Goal: Task Accomplishment & Management: Use online tool/utility

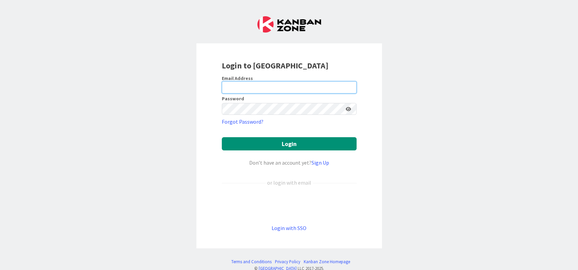
click at [290, 86] on input "email" at bounding box center [289, 87] width 135 height 12
type input "[EMAIL_ADDRESS][DOMAIN_NAME]"
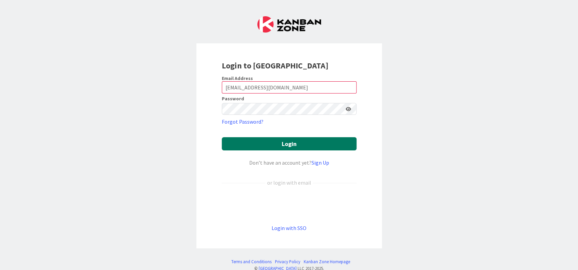
click at [289, 139] on button "Login" at bounding box center [289, 143] width 135 height 13
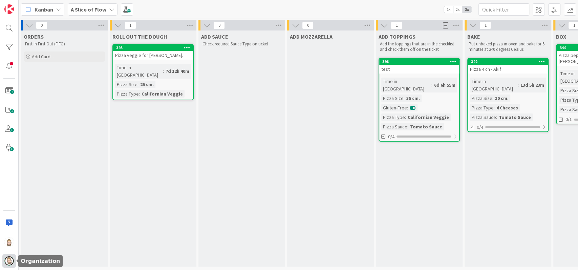
click at [10, 258] on img at bounding box center [8, 260] width 9 height 9
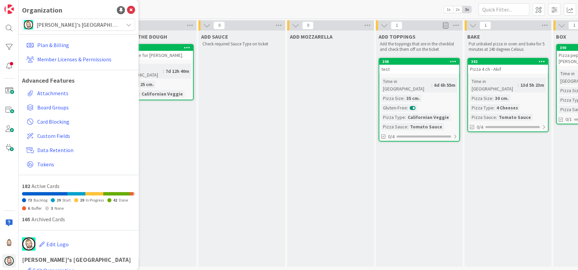
click at [74, 25] on span "[PERSON_NAME]'s [GEOGRAPHIC_DATA]" at bounding box center [78, 24] width 83 height 9
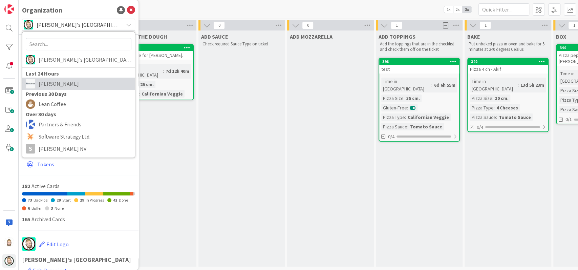
click at [61, 80] on span "[PERSON_NAME]" at bounding box center [85, 83] width 93 height 10
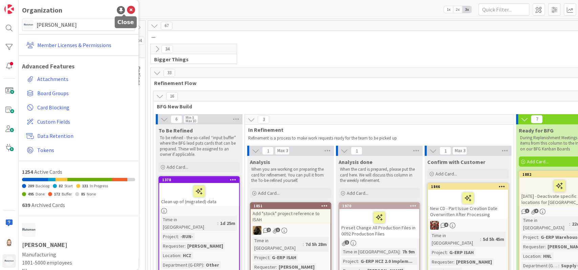
click at [127, 8] on icon at bounding box center [131, 10] width 8 height 8
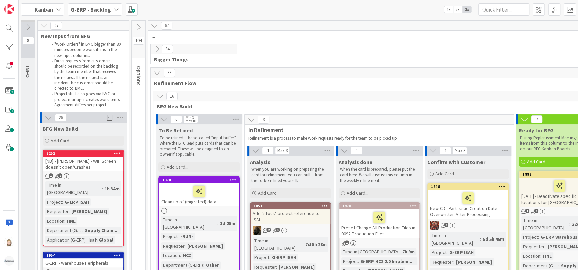
click at [114, 9] on icon at bounding box center [116, 9] width 5 height 5
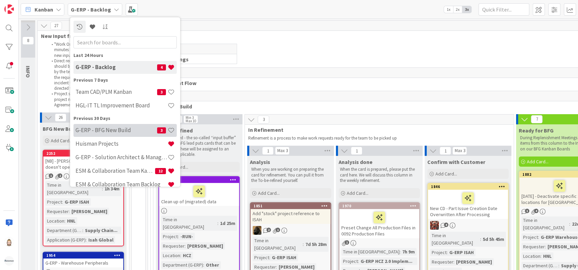
click at [119, 127] on h4 "G-ERP - BFG New Build" at bounding box center [116, 130] width 82 height 7
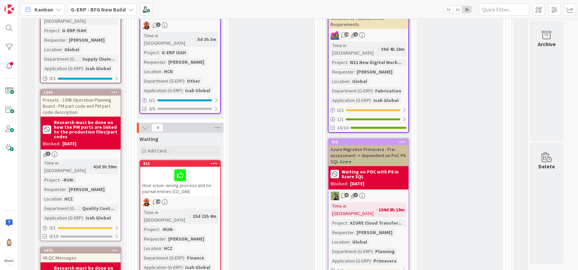
scroll to position [361, 0]
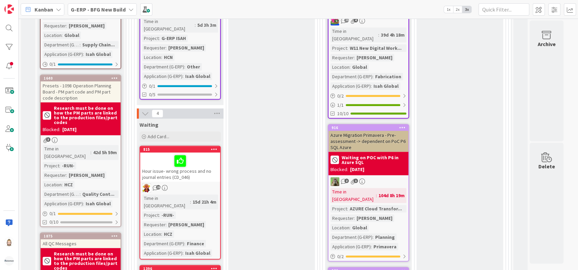
click at [144, 110] on icon at bounding box center [144, 113] width 7 height 7
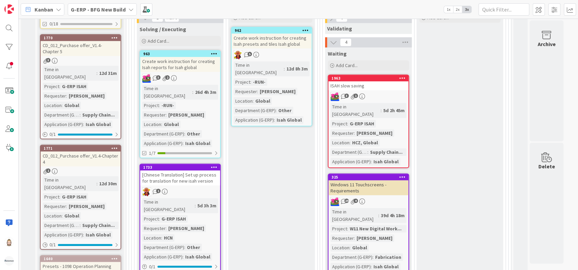
scroll to position [90, 0]
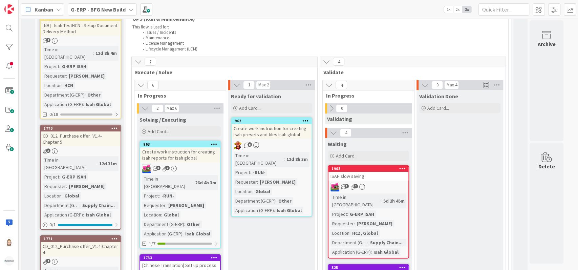
click at [143, 106] on icon at bounding box center [144, 108] width 7 height 7
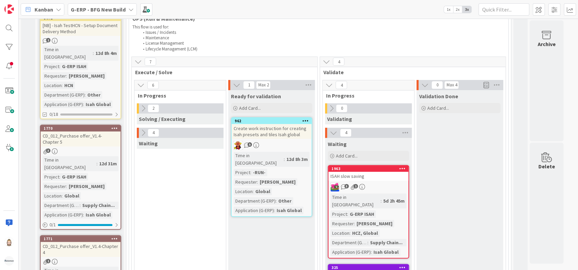
click at [235, 85] on icon at bounding box center [236, 84] width 7 height 7
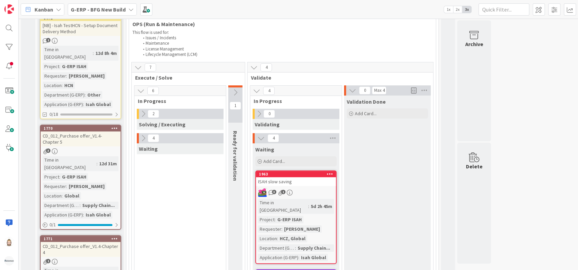
click at [234, 92] on icon at bounding box center [234, 92] width 7 height 7
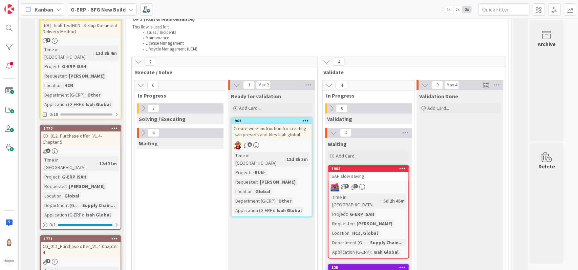
click at [326, 84] on icon at bounding box center [328, 84] width 7 height 7
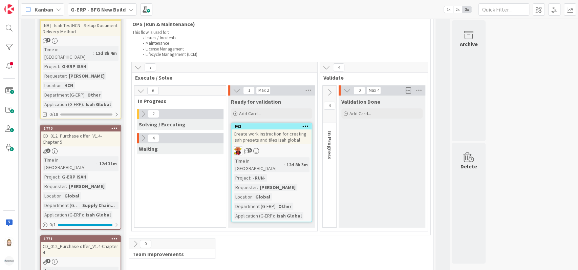
click at [325, 87] on button at bounding box center [329, 92] width 14 height 10
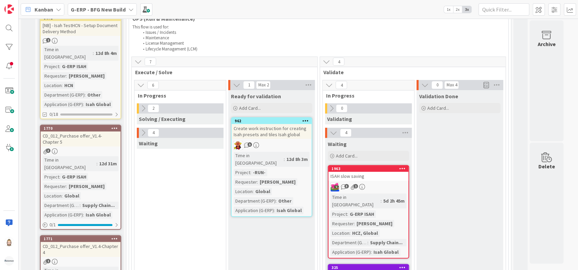
click at [334, 131] on icon at bounding box center [333, 132] width 7 height 7
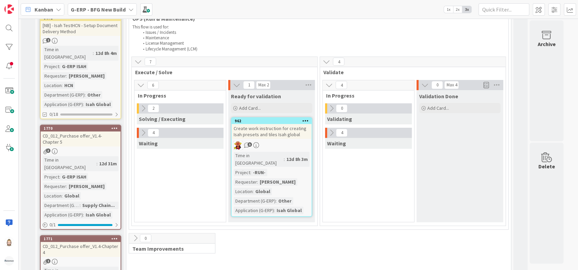
click at [427, 87] on icon at bounding box center [424, 84] width 7 height 7
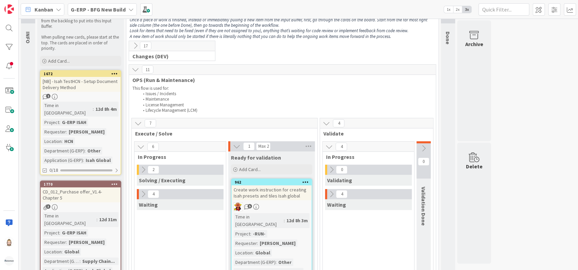
scroll to position [0, 0]
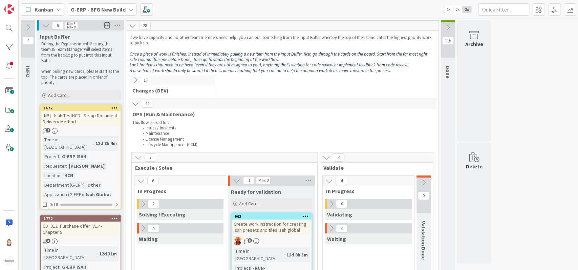
click at [135, 78] on icon at bounding box center [135, 79] width 7 height 7
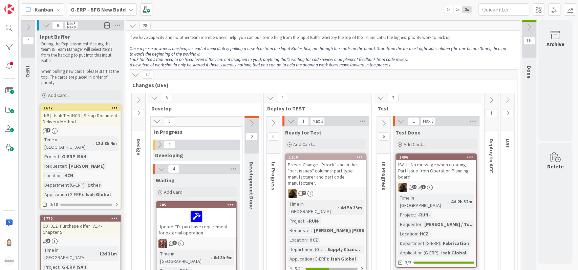
click at [141, 99] on icon at bounding box center [138, 99] width 7 height 7
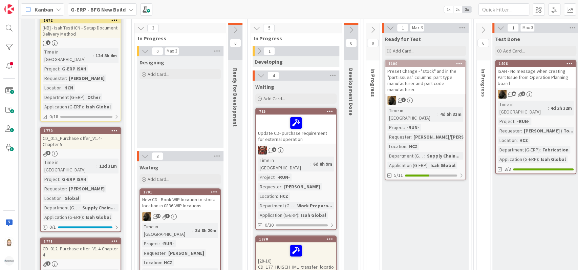
scroll to position [90, 0]
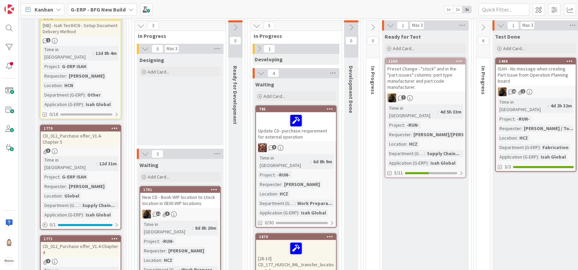
click at [146, 49] on icon at bounding box center [144, 48] width 7 height 7
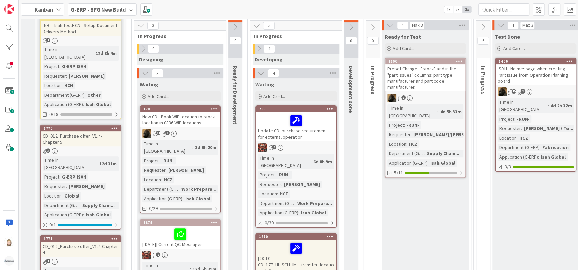
click at [145, 72] on icon at bounding box center [144, 72] width 7 height 7
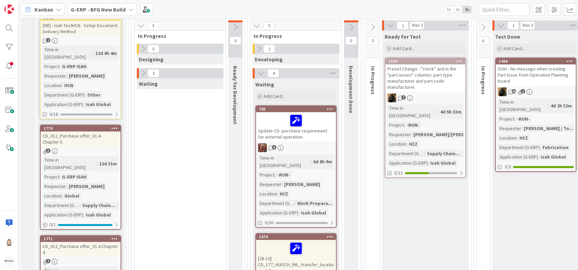
click at [259, 48] on icon at bounding box center [258, 48] width 7 height 7
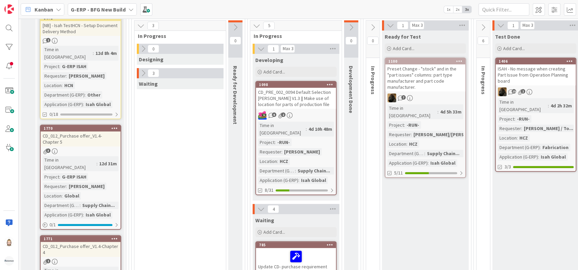
click at [259, 49] on icon at bounding box center [260, 48] width 7 height 7
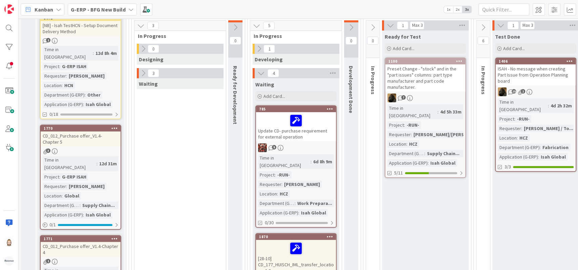
click at [260, 70] on icon at bounding box center [260, 72] width 7 height 7
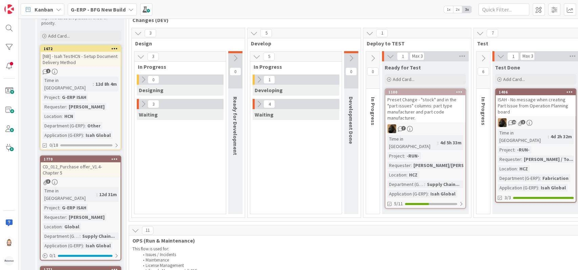
scroll to position [45, 0]
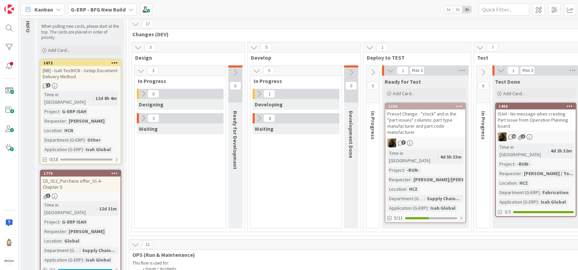
click at [482, 73] on icon at bounding box center [482, 72] width 7 height 7
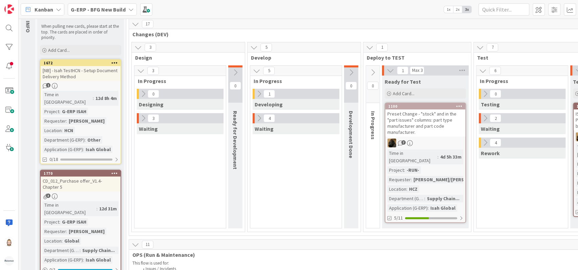
click at [123, 8] on b "G-ERP - BFG New Build" at bounding box center [98, 9] width 55 height 7
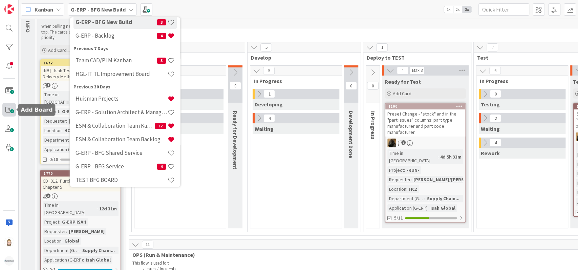
click at [9, 106] on span at bounding box center [9, 110] width 14 height 14
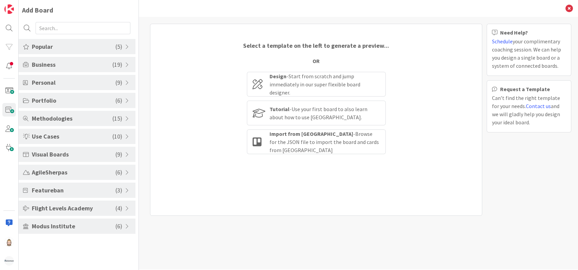
click at [90, 206] on span "Flight Levels Academy" at bounding box center [74, 207] width 84 height 9
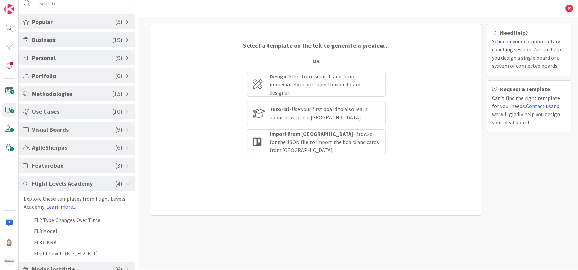
scroll to position [36, 0]
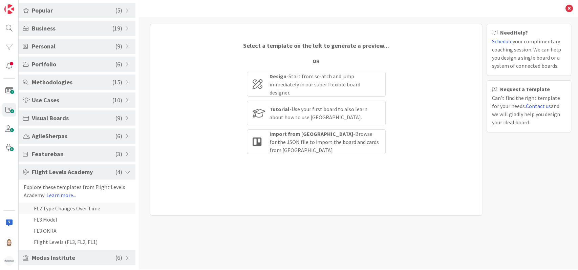
click at [78, 206] on li "FL2 Type Changes Over Time" at bounding box center [77, 207] width 117 height 11
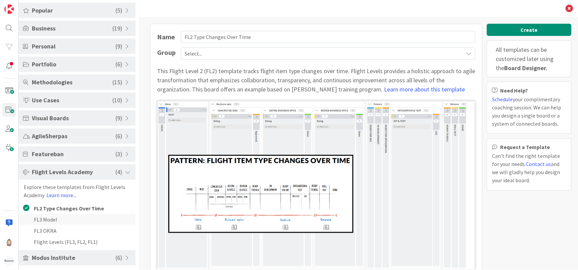
click at [65, 220] on li "FL3 Model" at bounding box center [77, 218] width 117 height 11
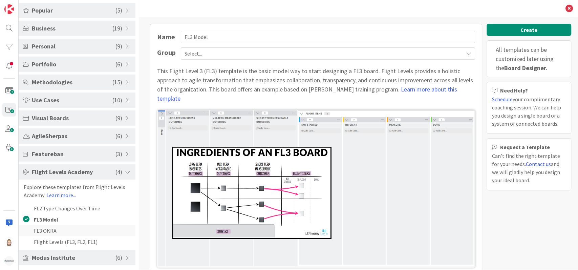
click at [65, 228] on li "FL3 OKRA" at bounding box center [77, 230] width 117 height 11
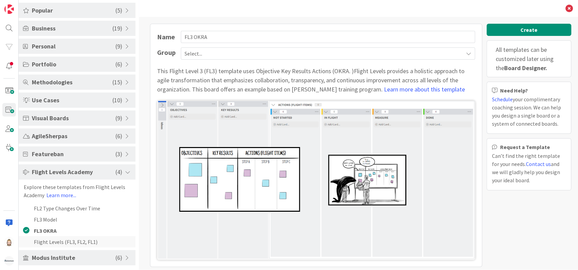
click at [65, 238] on li "Flight Levels (FL3, FL2, FL1)" at bounding box center [77, 241] width 117 height 11
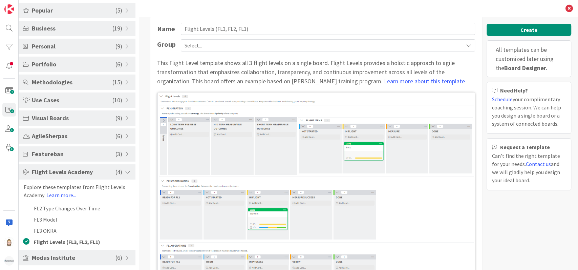
scroll to position [0, 0]
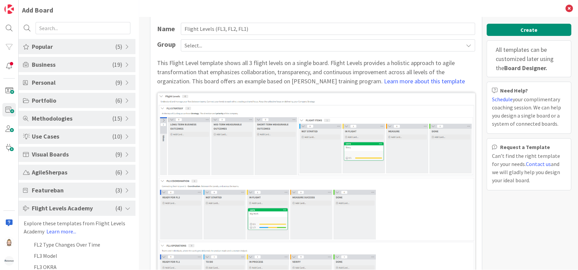
click at [115, 83] on span "( 9 )" at bounding box center [118, 82] width 7 height 9
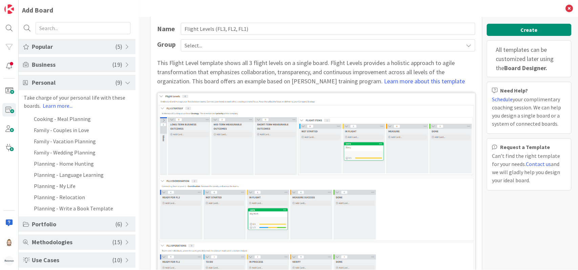
click at [115, 79] on span "( 9 )" at bounding box center [118, 82] width 7 height 9
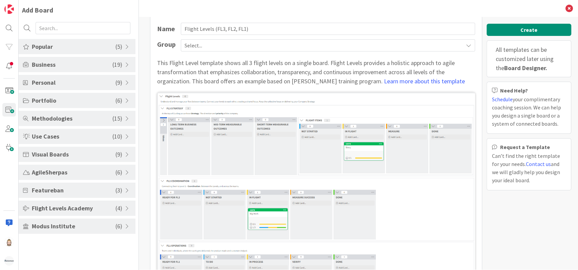
click at [119, 62] on span "( 19 )" at bounding box center [117, 64] width 10 height 9
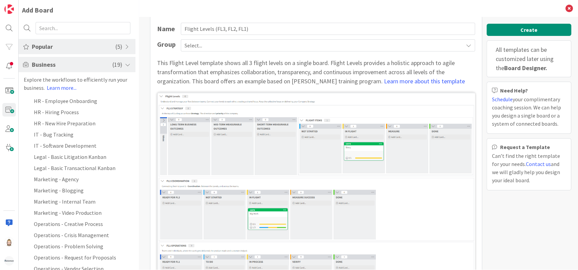
click at [119, 62] on div "Business ( 19 )" at bounding box center [77, 64] width 117 height 15
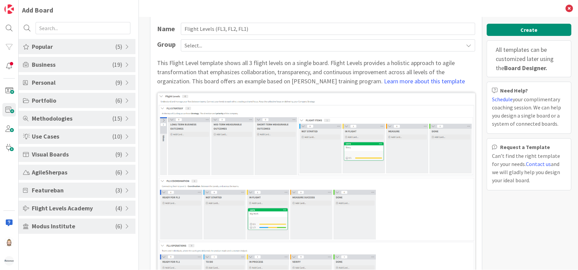
click at [126, 49] on div "Popular ( 5 )" at bounding box center [77, 46] width 117 height 15
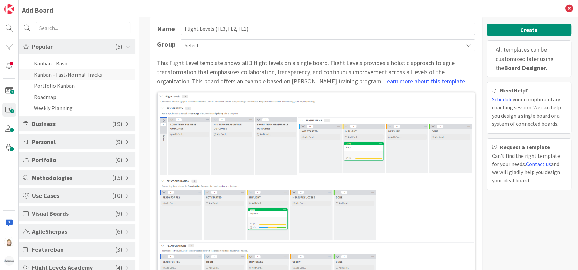
click at [110, 74] on li "Kanban - Fast/Normal Tracks" at bounding box center [77, 74] width 117 height 11
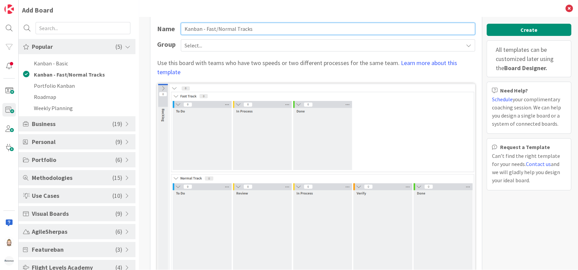
drag, startPoint x: 262, startPoint y: 29, endPoint x: 143, endPoint y: 35, distance: 118.9
click at [143, 35] on div "Name [PERSON_NAME] - Fast/Normal Tracks Group Select... Use this board with tea…" at bounding box center [358, 143] width 439 height 252
type input "HGL-IT Coordination"
click at [248, 47] on span "Select..." at bounding box center [321, 45] width 275 height 9
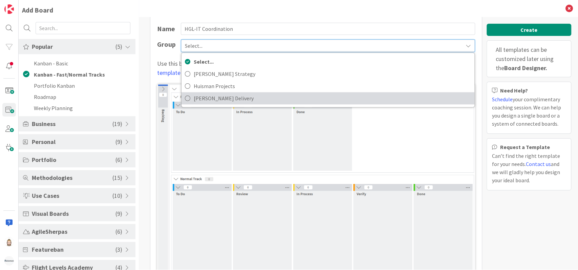
click at [239, 95] on span "[PERSON_NAME] Delivery" at bounding box center [332, 98] width 277 height 10
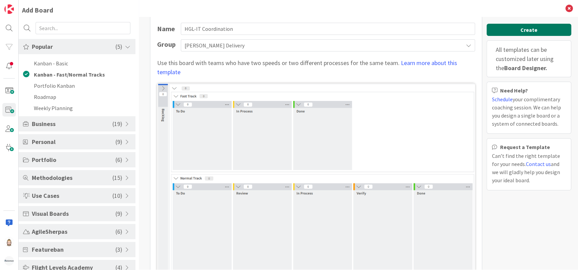
click at [514, 26] on button "Create" at bounding box center [528, 30] width 85 height 12
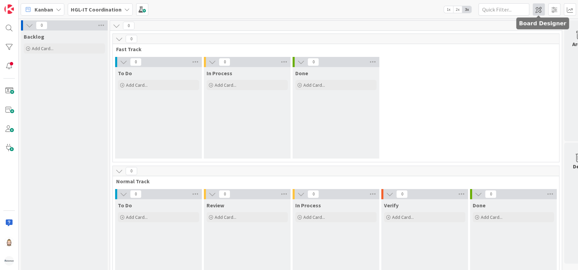
click at [537, 9] on span at bounding box center [538, 9] width 12 height 12
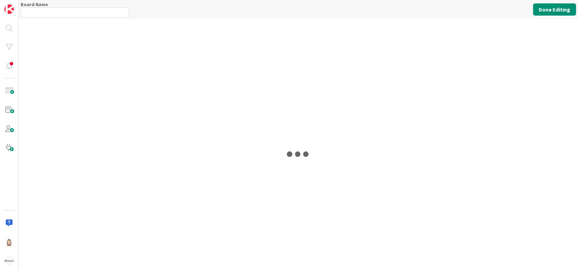
type input "HGL-IT Coordination"
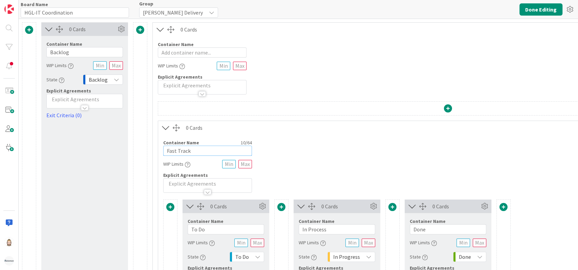
drag, startPoint x: 204, startPoint y: 150, endPoint x: 211, endPoint y: 160, distance: 12.0
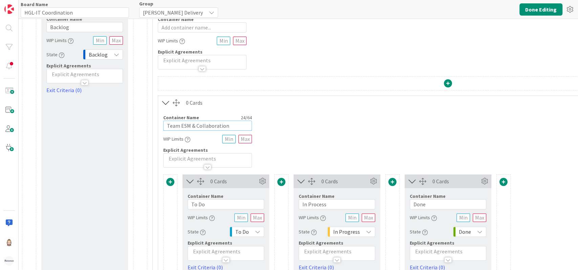
scroll to position [45, 0]
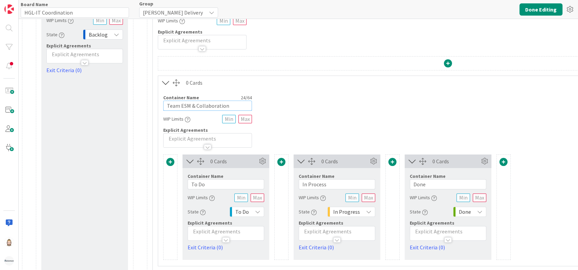
type input "Team ESM & Collaboration"
drag, startPoint x: 217, startPoint y: 184, endPoint x: 165, endPoint y: 183, distance: 51.4
click at [165, 183] on div "0 Cards Container Name 5 / 64 To Do WIP Limits State To Do Explicit Agreements …" at bounding box center [447, 206] width 569 height 105
type input "Ready to Start"
click at [328, 185] on input "In Process" at bounding box center [336, 184] width 76 height 10
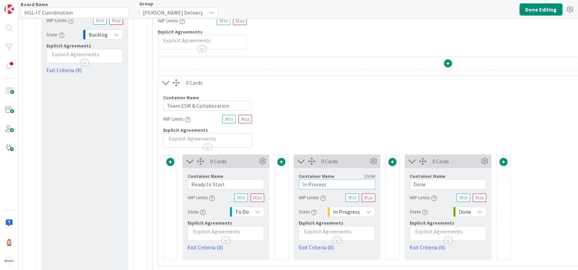
click at [328, 185] on input "In Process" at bounding box center [336, 184] width 76 height 10
type input "In Progress"
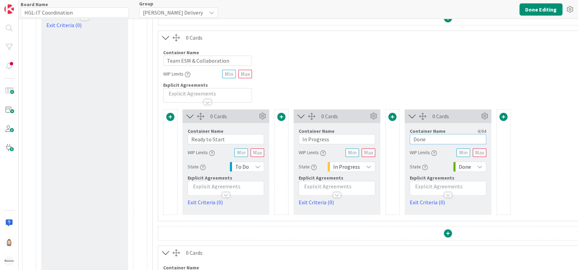
click at [426, 140] on input "Done" at bounding box center [447, 139] width 76 height 10
type input "Validate"
click at [478, 166] on icon at bounding box center [479, 166] width 5 height 5
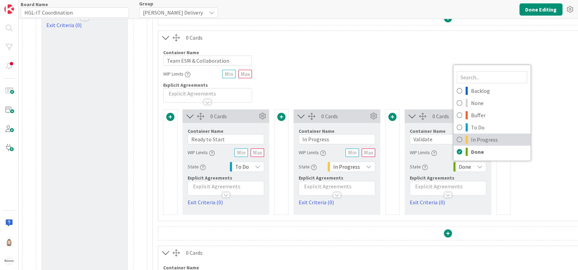
click at [481, 144] on link "In Progress" at bounding box center [491, 139] width 77 height 12
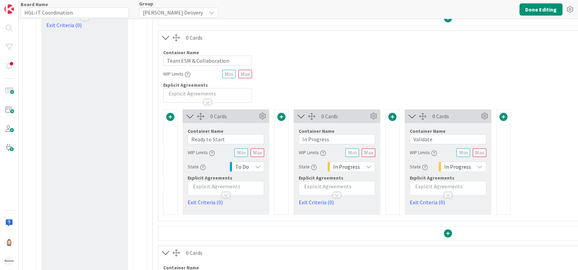
click at [504, 118] on span at bounding box center [503, 117] width 8 height 8
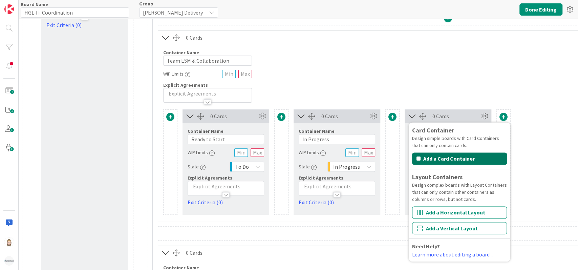
click at [472, 157] on button "Add a Card Container" at bounding box center [459, 158] width 95 height 12
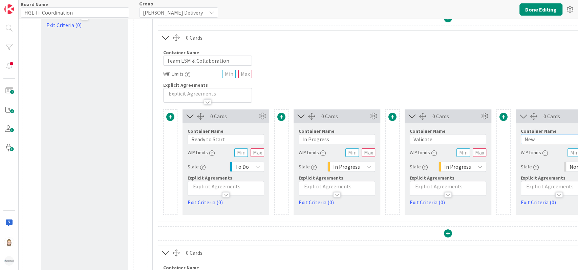
click at [538, 138] on input "New" at bounding box center [558, 139] width 76 height 10
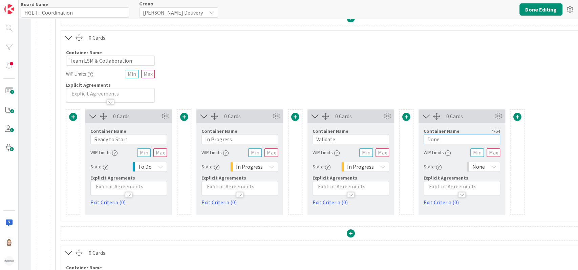
scroll to position [90, 116]
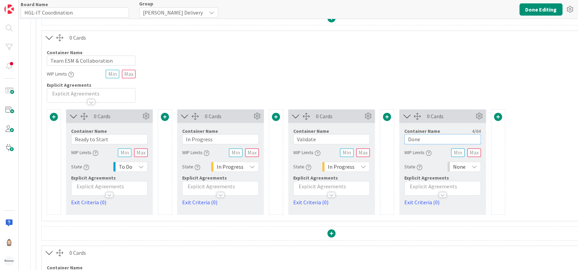
type input "Done"
click at [471, 164] on div "None" at bounding box center [463, 166] width 33 height 10
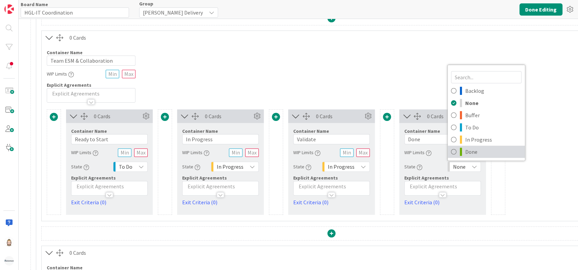
click at [479, 146] on span "Done" at bounding box center [493, 151] width 56 height 10
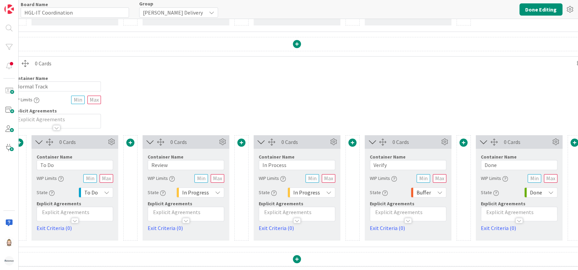
scroll to position [285, 195]
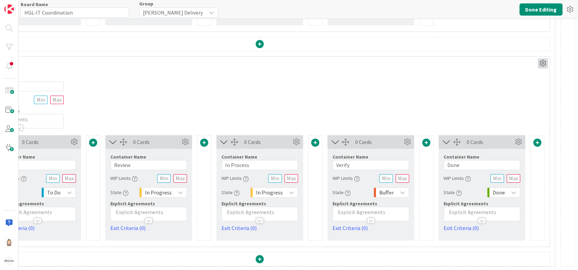
click at [537, 58] on icon at bounding box center [542, 63] width 10 height 10
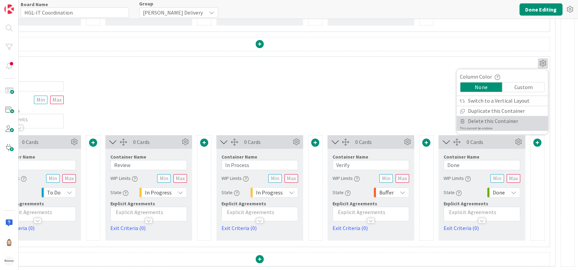
click at [483, 116] on span "Delete this Container" at bounding box center [493, 121] width 50 height 10
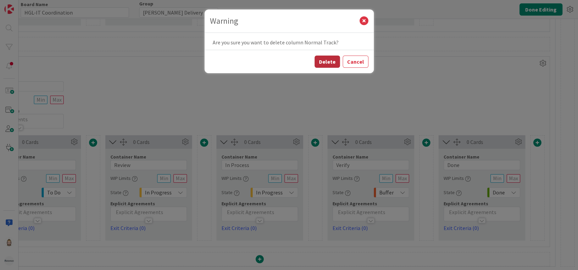
click at [324, 58] on button "Delete" at bounding box center [326, 61] width 25 height 12
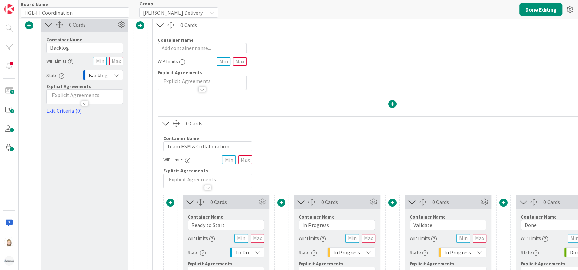
scroll to position [0, 0]
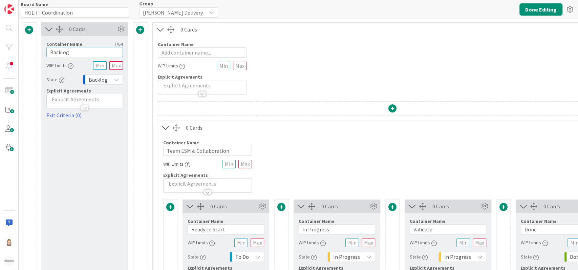
click at [70, 50] on input "Backlog" at bounding box center [84, 52] width 76 height 10
type input "INFO"
drag, startPoint x: 94, startPoint y: 72, endPoint x: 94, endPoint y: 77, distance: 5.5
click at [94, 74] on div "Container Name 4 / 64 INFO WIP Limits State Backlog Explicit Agreements Exit Cr…" at bounding box center [84, 77] width 76 height 83
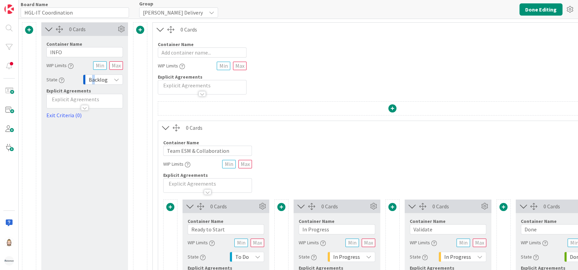
click at [94, 80] on span "Backlog" at bounding box center [98, 79] width 19 height 9
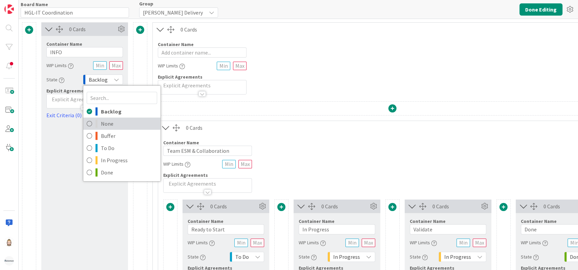
click at [107, 120] on span "None" at bounding box center [129, 123] width 56 height 10
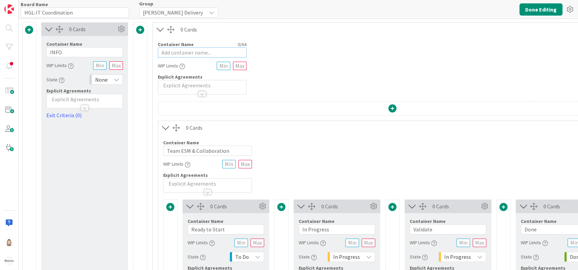
click at [217, 52] on input "text" at bounding box center [202, 52] width 89 height 10
type input "HGL-IT Coordination Board (Flight Level 2)"
click at [321, 70] on div "Container Name 42 / 64 HGL-IT Coordination Board (Flight Level 2) WIP Limits Ex…" at bounding box center [392, 65] width 479 height 58
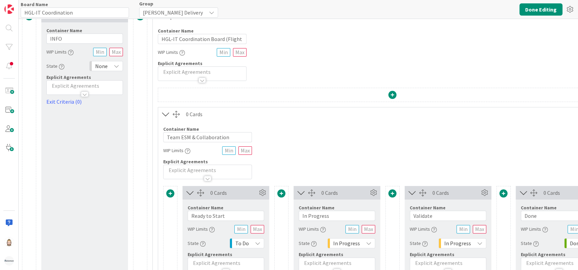
scroll to position [0, 0]
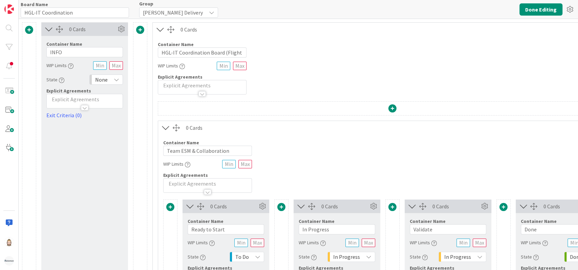
click at [49, 29] on icon at bounding box center [48, 29] width 11 height 9
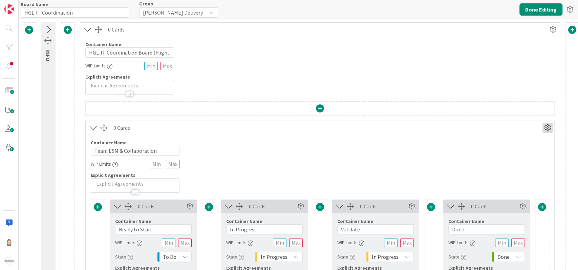
click at [545, 128] on icon at bounding box center [547, 127] width 10 height 10
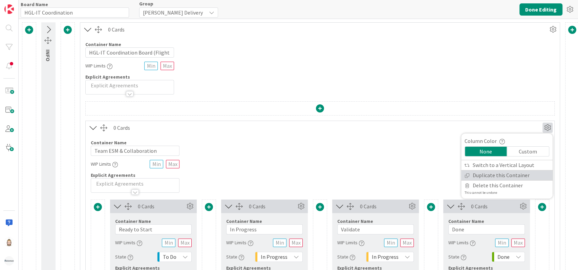
click at [511, 172] on link "Duplicate this Container" at bounding box center [506, 175] width 91 height 10
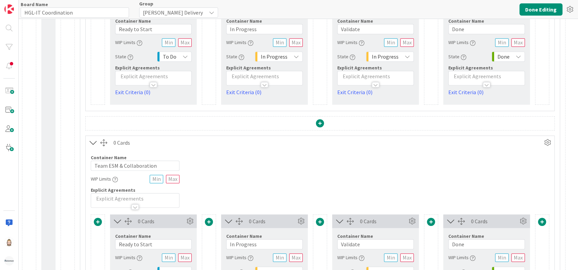
scroll to position [225, 0]
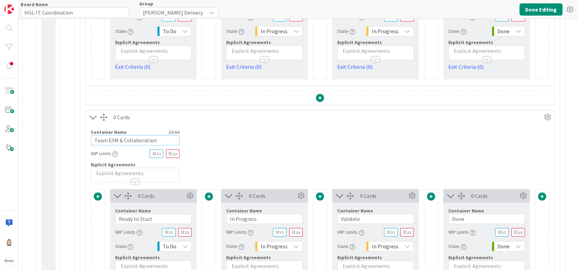
drag, startPoint x: 109, startPoint y: 139, endPoint x: 218, endPoint y: 139, distance: 109.6
click at [218, 139] on div "Container Name 24 / 64 Team ESM & Collaboration WIP Limits Explicit Agreements" at bounding box center [320, 153] width 468 height 58
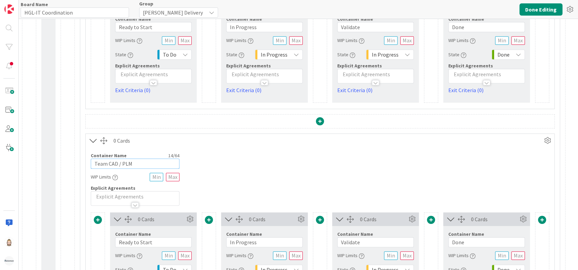
scroll to position [150, 0]
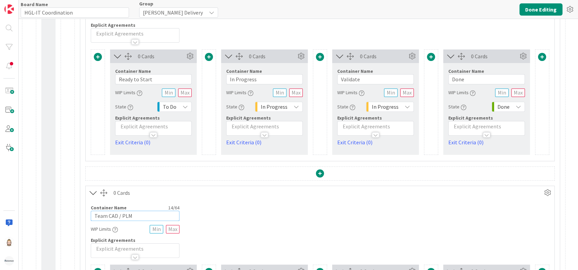
type input "Team CAD / PLM"
click at [545, 194] on icon at bounding box center [547, 192] width 10 height 10
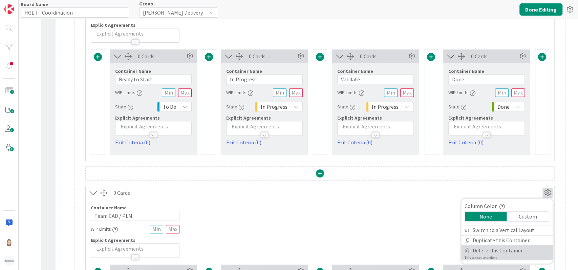
click at [502, 248] on span "Delete this Container" at bounding box center [497, 250] width 50 height 10
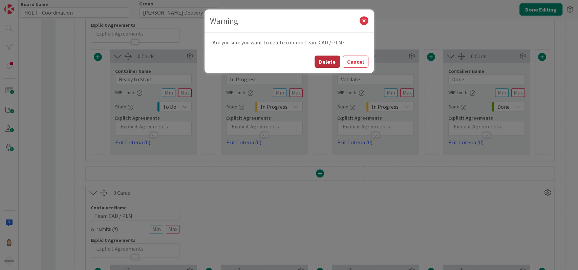
click at [325, 61] on button "Delete" at bounding box center [326, 61] width 25 height 12
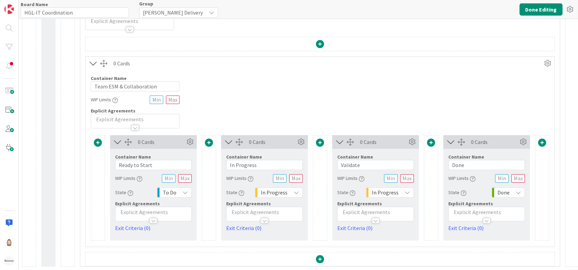
scroll to position [70, 0]
click at [318, 138] on span at bounding box center [320, 142] width 8 height 8
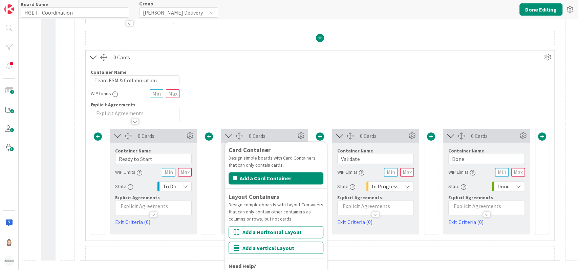
scroll to position [88, 0]
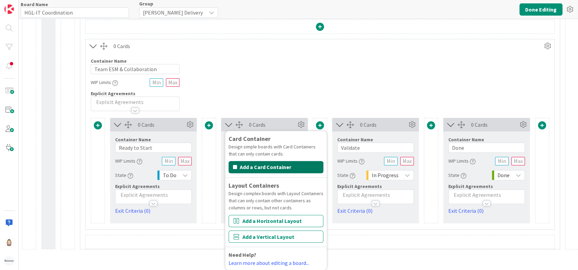
click at [299, 161] on button "Add a Card Container" at bounding box center [275, 167] width 95 height 12
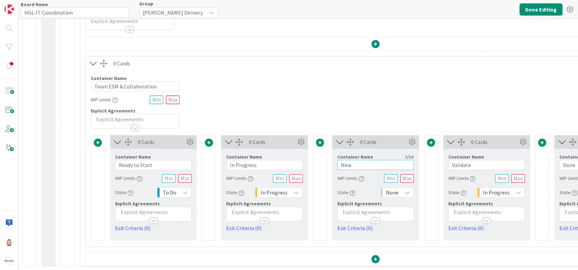
click at [361, 160] on input "New" at bounding box center [375, 165] width 76 height 10
type input "Working together"
click at [397, 187] on span "None" at bounding box center [392, 191] width 13 height 9
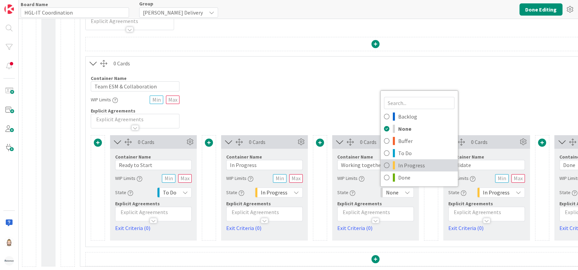
click at [407, 160] on span "In Progress" at bounding box center [426, 165] width 56 height 10
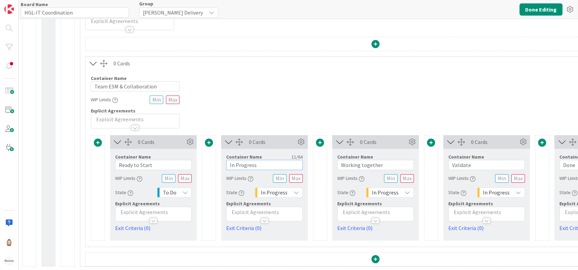
click at [261, 160] on input "In Progress" at bounding box center [264, 165] width 76 height 10
type input "In Progress: by ourselves"
click at [341, 160] on input "Working together" at bounding box center [375, 165] width 76 height 10
type input "In Progress: Working together"
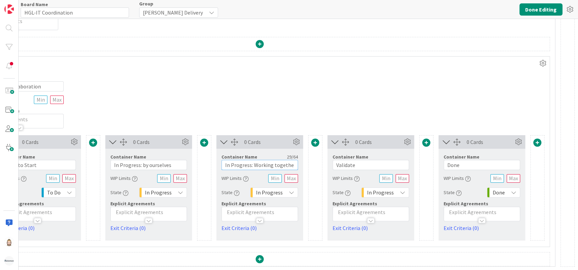
scroll to position [70, 122]
click at [537, 58] on icon at bounding box center [542, 63] width 10 height 10
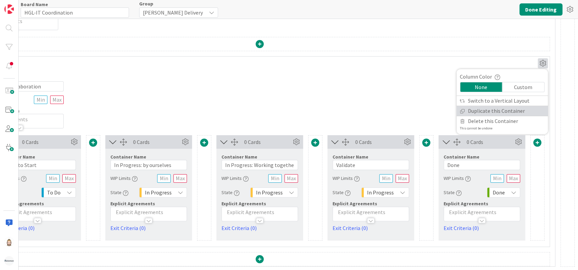
click at [484, 106] on link "Duplicate this Container" at bounding box center [501, 111] width 91 height 10
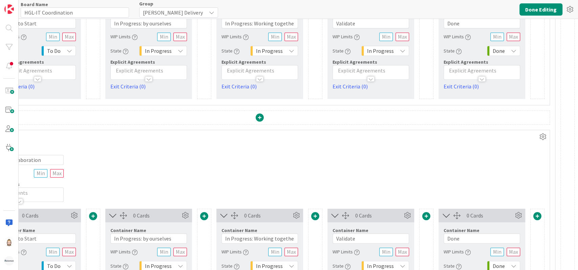
scroll to position [206, 0]
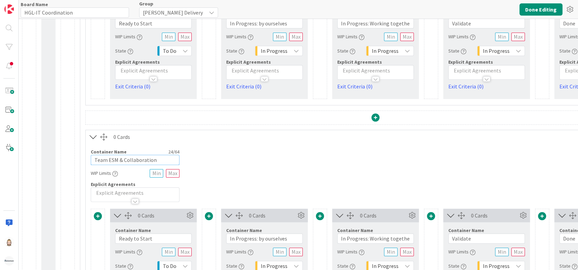
drag, startPoint x: 107, startPoint y: 160, endPoint x: 257, endPoint y: 161, distance: 149.9
click at [257, 161] on div "Container Name 24 / 64 Team ESM & Collaboration WIP Limits Explicit Agreements" at bounding box center [375, 172] width 579 height 58
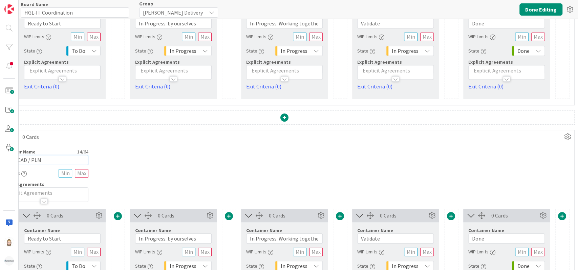
scroll to position [206, 122]
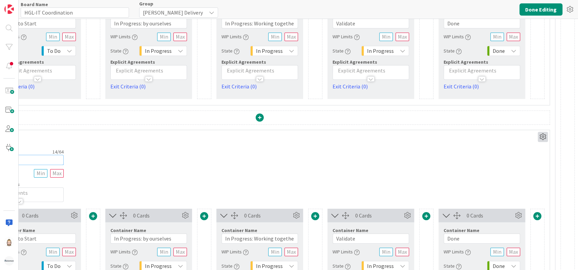
type input "Team CAD / PLM"
click at [537, 138] on icon at bounding box center [542, 137] width 10 height 10
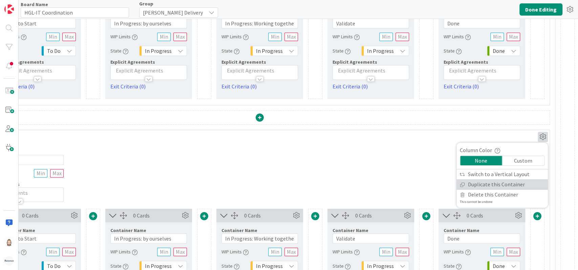
click at [495, 183] on link "Duplicate this Container" at bounding box center [501, 184] width 91 height 10
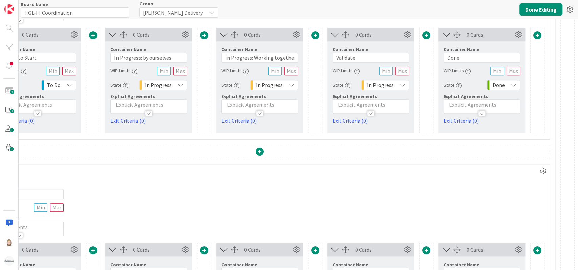
scroll to position [386, 0]
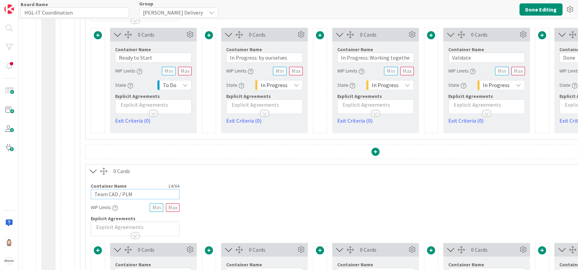
drag, startPoint x: 108, startPoint y: 193, endPoint x: 226, endPoint y: 194, distance: 117.4
click at [213, 191] on div "Container Name 14 / 64 Team CAD / PLM WIP Limits Explicit Agreements" at bounding box center [375, 207] width 579 height 58
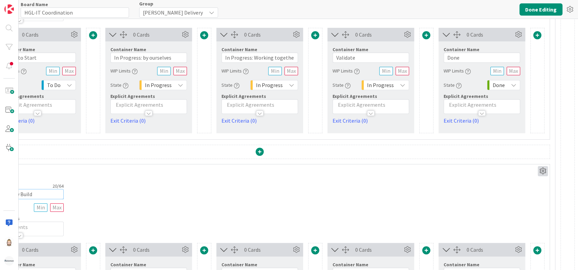
type input "Team G-ERP New Build"
click at [537, 171] on icon at bounding box center [542, 171] width 10 height 10
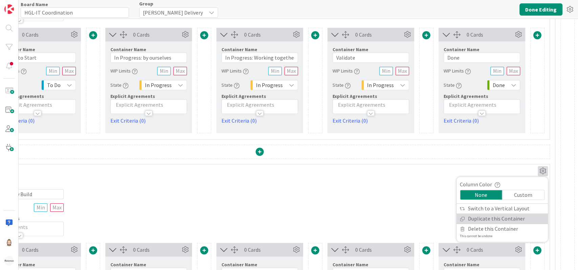
click at [498, 213] on link "Duplicate this Container" at bounding box center [501, 218] width 91 height 10
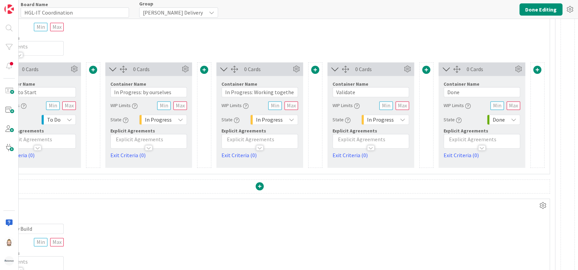
scroll to position [567, 0]
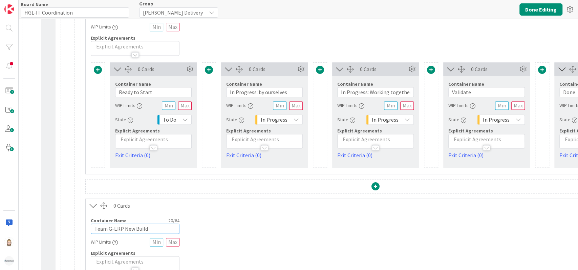
drag, startPoint x: 124, startPoint y: 228, endPoint x: 220, endPoint y: 227, distance: 95.8
click at [217, 226] on div "Container Name 20 / 64 Team G-ERP New Build WIP Limits Explicit Agreements" at bounding box center [375, 241] width 579 height 58
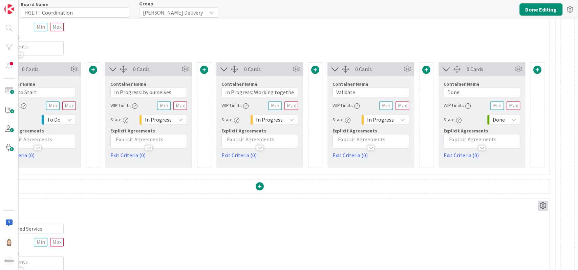
click at [537, 205] on icon at bounding box center [542, 205] width 10 height 10
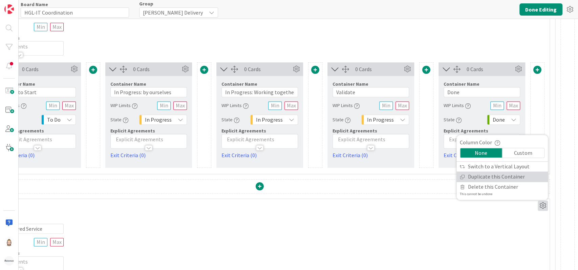
click at [501, 177] on link "Duplicate this Container" at bounding box center [501, 177] width 91 height 10
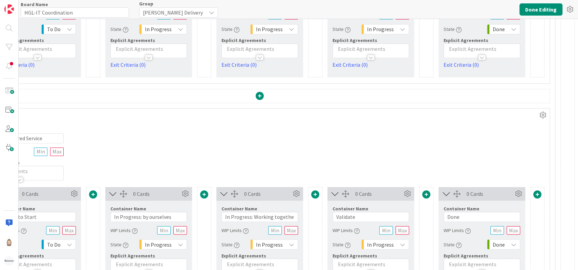
scroll to position [657, 0]
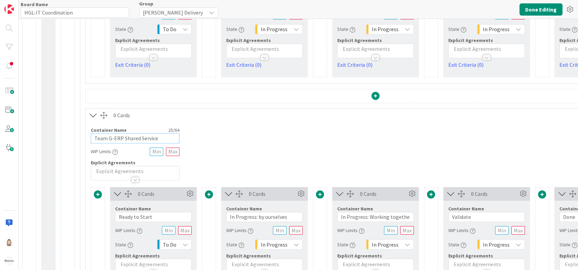
click at [133, 137] on input "Team G-ERP Shared Service" at bounding box center [135, 138] width 89 height 10
click at [163, 12] on span "[PERSON_NAME] Delivery" at bounding box center [173, 12] width 60 height 9
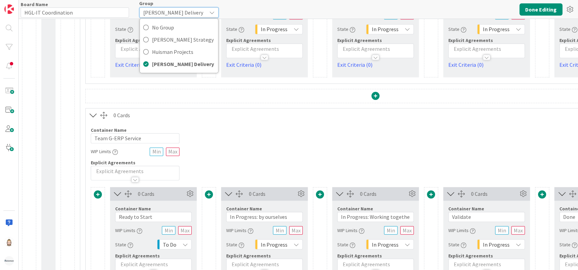
click at [163, 12] on span "[PERSON_NAME] Delivery" at bounding box center [173, 12] width 60 height 9
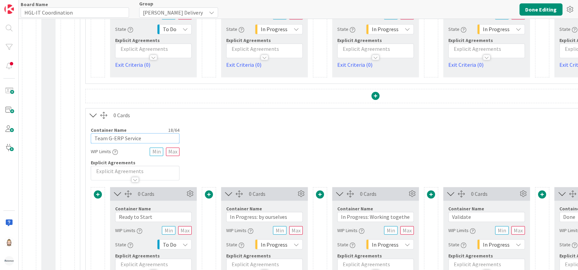
click at [141, 139] on input "Team G-ERP Service" at bounding box center [135, 138] width 89 height 10
type input "Team G-ERP Services"
click at [541, 11] on button "Done Editing" at bounding box center [540, 9] width 43 height 12
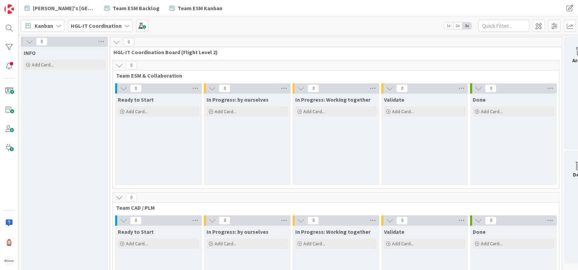
click at [124, 25] on icon at bounding box center [126, 25] width 5 height 5
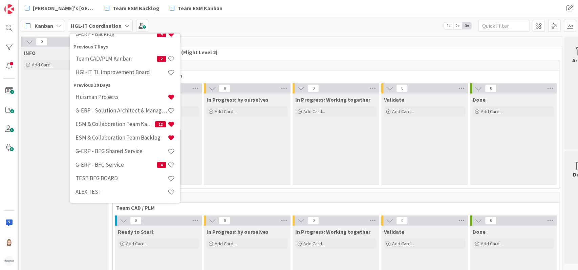
scroll to position [90, 0]
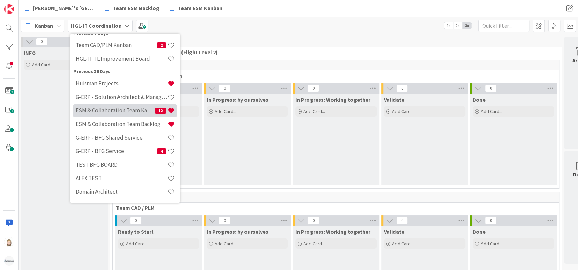
click at [116, 110] on h4 "ESM & Collaboration Team Kanban" at bounding box center [115, 110] width 80 height 7
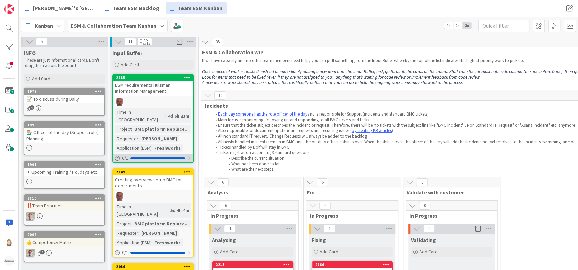
click at [184, 157] on div at bounding box center [157, 158] width 54 height 2
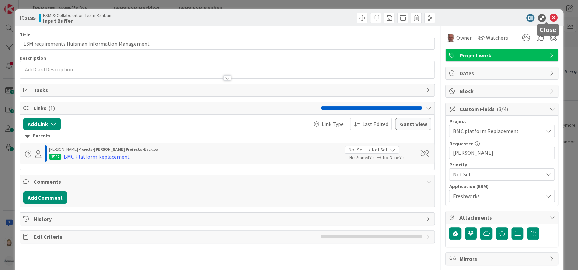
drag, startPoint x: 152, startPoint y: 159, endPoint x: 545, endPoint y: 16, distance: 418.9
click at [549, 16] on icon at bounding box center [553, 18] width 8 height 8
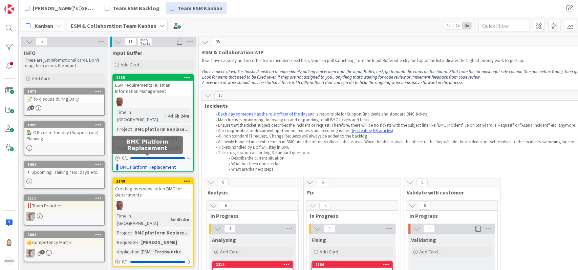
click at [166, 163] on link "BMC Platform Replacement" at bounding box center [147, 166] width 55 height 7
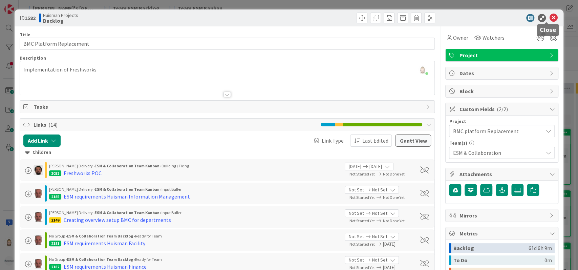
click at [549, 18] on icon at bounding box center [553, 18] width 8 height 8
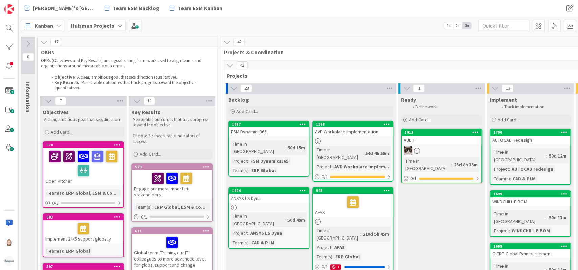
click at [102, 26] on b "Huisman Projects" at bounding box center [93, 25] width 44 height 7
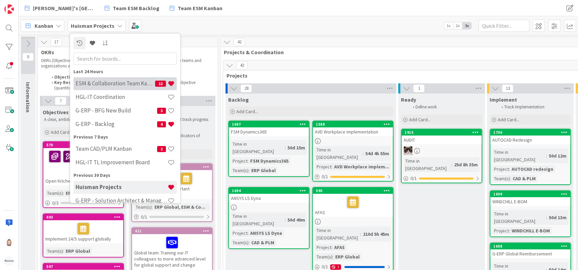
click at [102, 80] on h4 "ESM & Collaboration Team Kanban" at bounding box center [115, 83] width 80 height 7
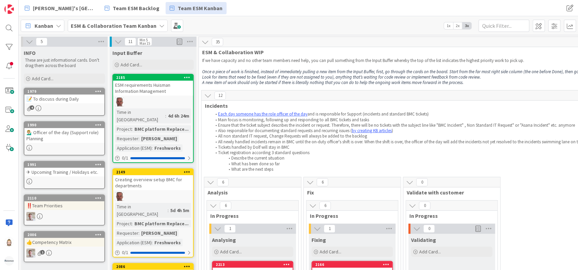
click at [188, 77] on icon at bounding box center [187, 77] width 6 height 5
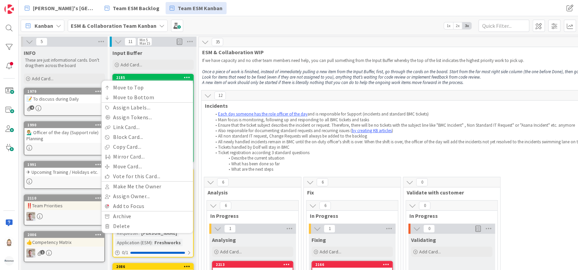
click at [330, 122] on li "Ensure that the ticket subject describes the incident or request. Therefore, th…" at bounding box center [462, 124] width 503 height 5
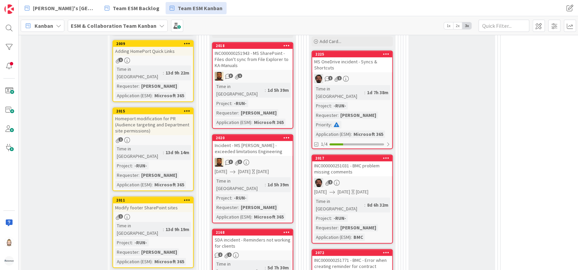
scroll to position [361, 0]
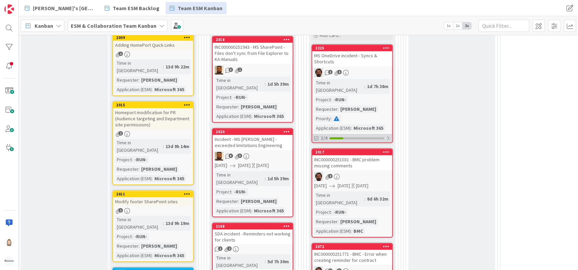
click at [354, 134] on div "1/4" at bounding box center [352, 138] width 80 height 8
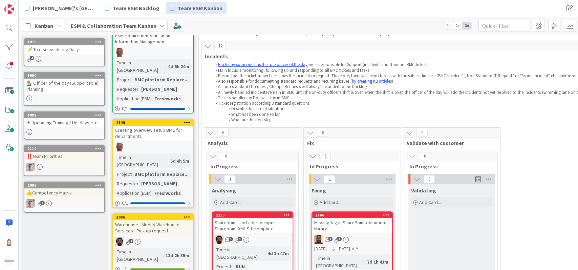
scroll to position [0, 0]
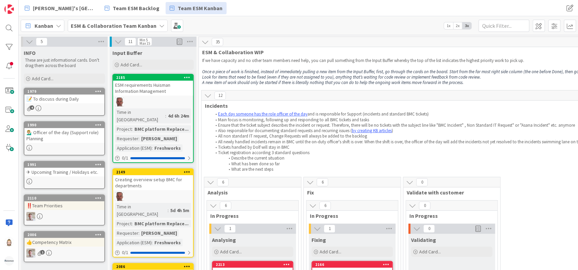
click at [118, 40] on icon at bounding box center [117, 41] width 7 height 7
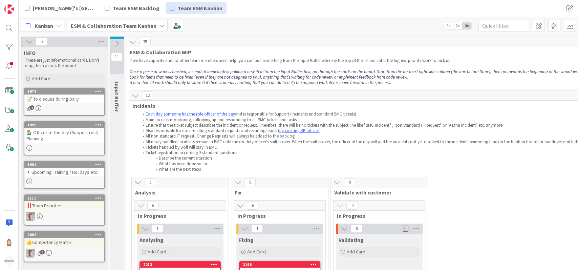
click at [27, 41] on icon at bounding box center [29, 41] width 7 height 7
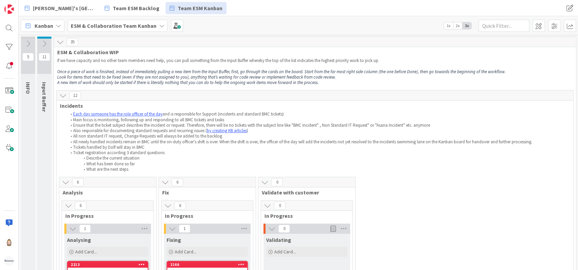
click at [63, 95] on icon at bounding box center [62, 95] width 7 height 7
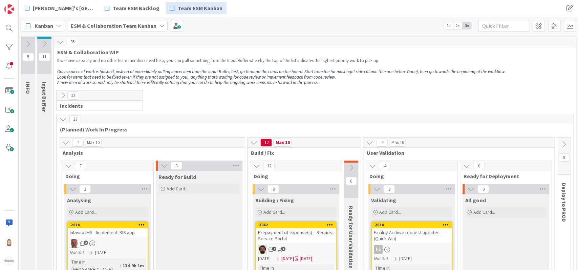
click at [65, 119] on icon at bounding box center [62, 118] width 7 height 7
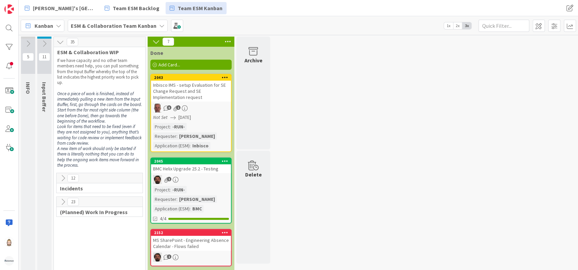
click at [156, 41] on icon at bounding box center [155, 41] width 7 height 7
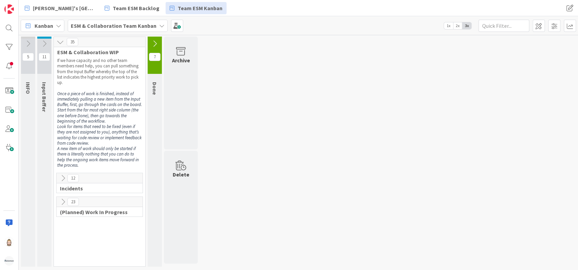
click at [63, 201] on icon at bounding box center [62, 201] width 7 height 7
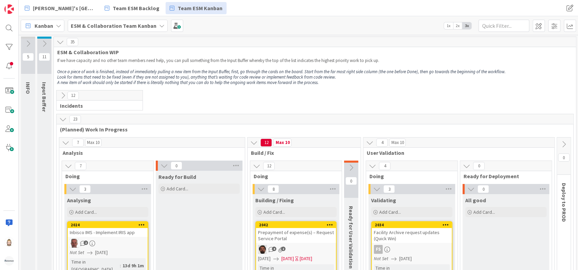
click at [64, 122] on icon at bounding box center [62, 118] width 7 height 7
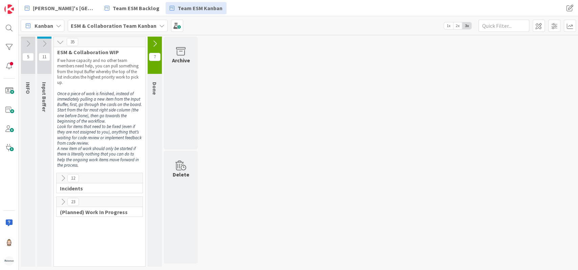
click at [62, 176] on icon at bounding box center [62, 177] width 7 height 7
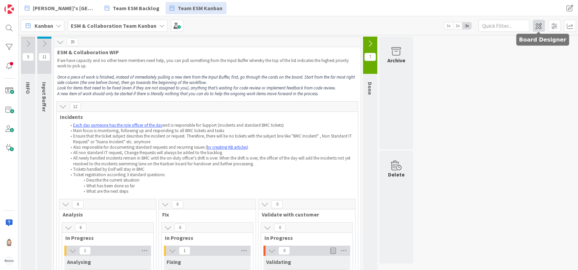
click at [535, 26] on span at bounding box center [538, 26] width 12 height 12
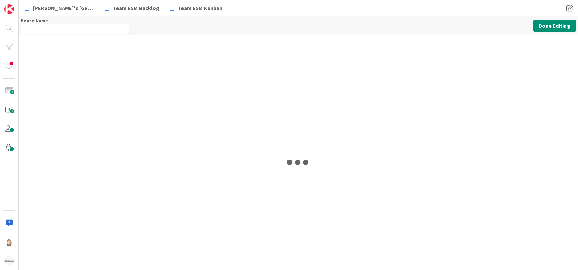
type input "ESM & Collaboration Team Kanban"
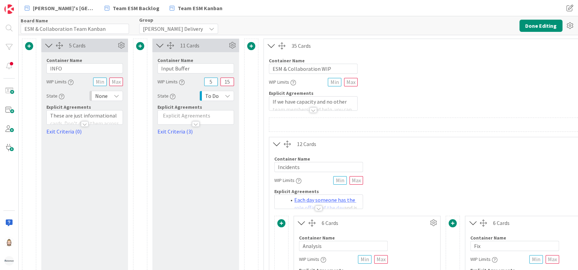
click at [45, 45] on icon at bounding box center [48, 45] width 11 height 9
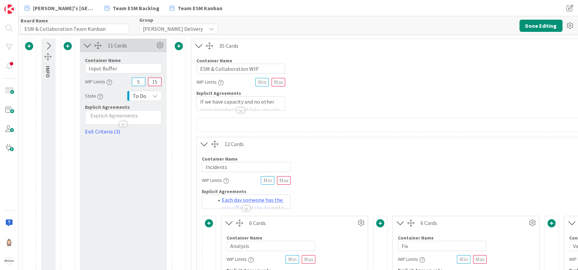
click at [85, 45] on icon at bounding box center [87, 45] width 11 height 9
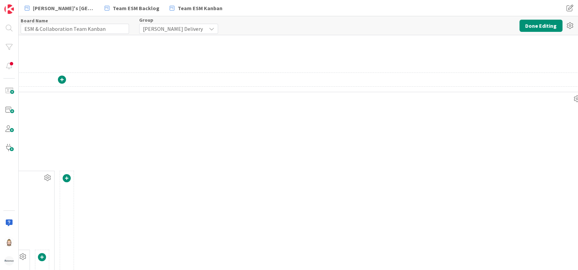
scroll to position [45, 734]
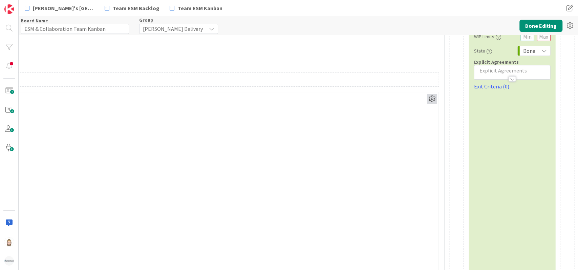
click at [426, 99] on icon at bounding box center [431, 99] width 10 height 10
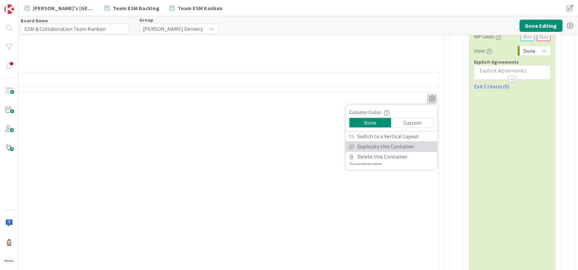
click at [399, 145] on link "Duplicate this Container" at bounding box center [390, 146] width 91 height 10
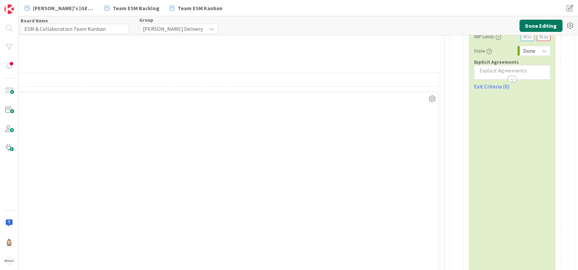
click at [543, 28] on button "Done Editing" at bounding box center [540, 26] width 43 height 12
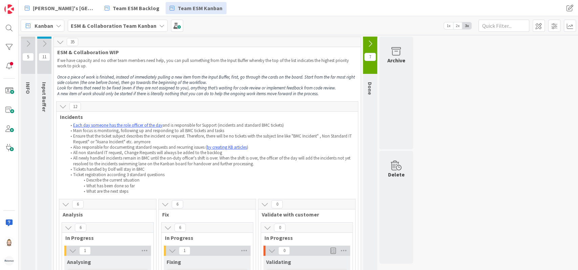
click at [61, 105] on icon at bounding box center [62, 106] width 7 height 7
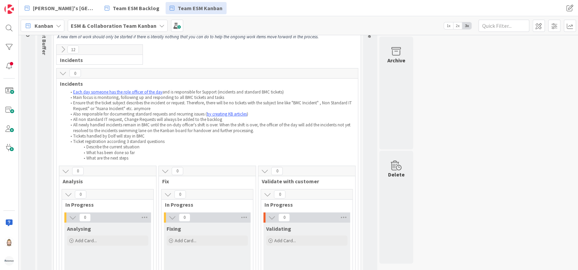
scroll to position [22, 0]
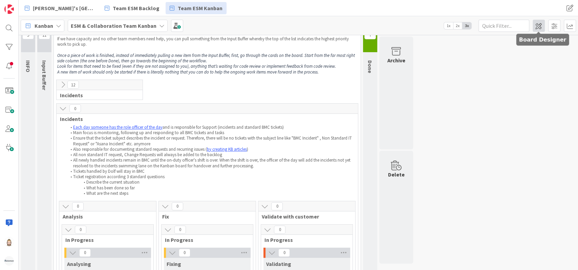
click at [536, 25] on span at bounding box center [538, 26] width 12 height 12
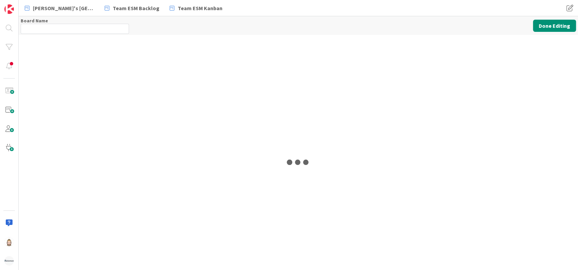
type input "ESM & Collaboration Team Kanban"
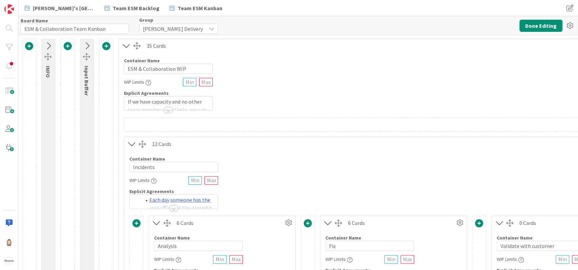
click at [132, 142] on icon at bounding box center [131, 143] width 11 height 9
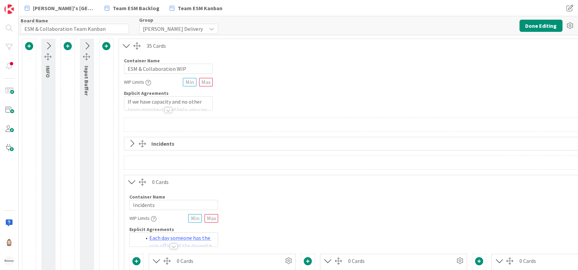
scroll to position [90, 0]
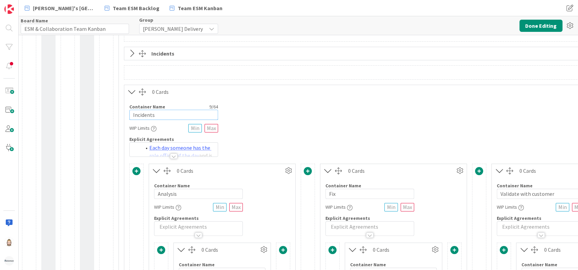
click at [183, 116] on input "Incidents" at bounding box center [173, 115] width 89 height 10
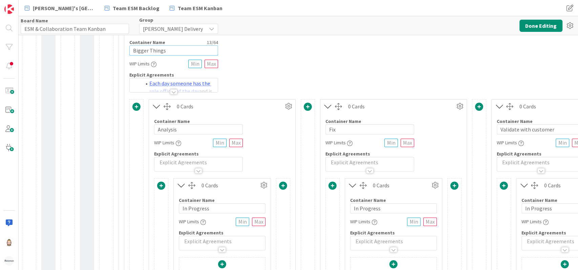
scroll to position [180, 0]
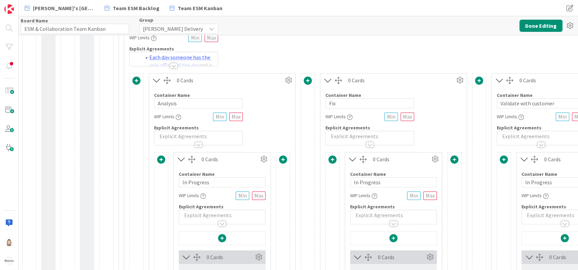
type input "Bigger Things"
click at [195, 104] on input "Analysis" at bounding box center [198, 103] width 89 height 10
click at [136, 81] on span at bounding box center [136, 80] width 8 height 8
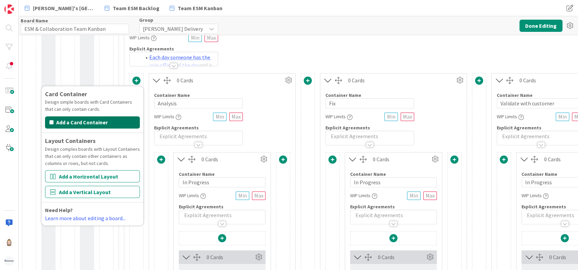
click at [120, 119] on button "Add a Card Container" at bounding box center [92, 122] width 95 height 12
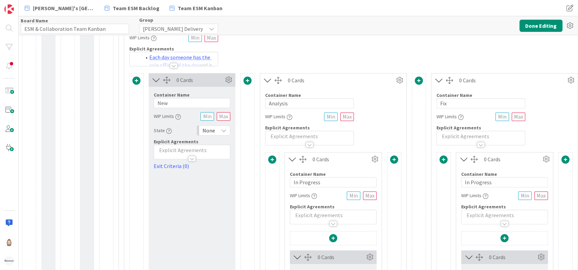
click at [212, 132] on span "None" at bounding box center [208, 130] width 13 height 9
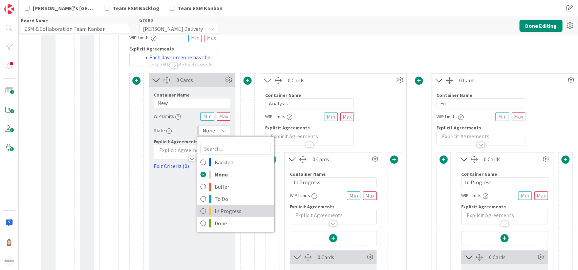
click at [230, 209] on span "In Progress" at bounding box center [243, 211] width 56 height 10
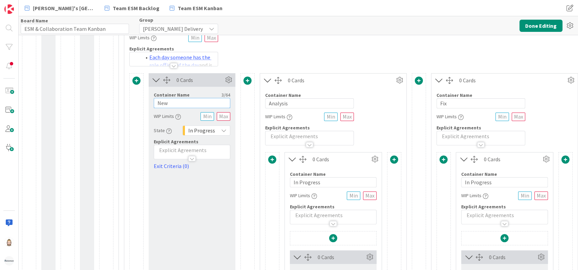
click at [197, 103] on input "New" at bounding box center [192, 103] width 76 height 10
type input "In Progress"
click at [172, 65] on div at bounding box center [173, 65] width 7 height 5
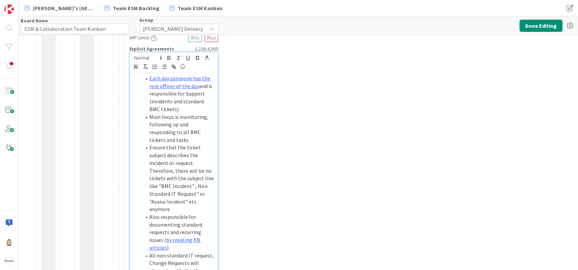
click at [191, 129] on li "Main focus is monitoring, following up and responding to all BMC tickets and ta…" at bounding box center [177, 128] width 73 height 31
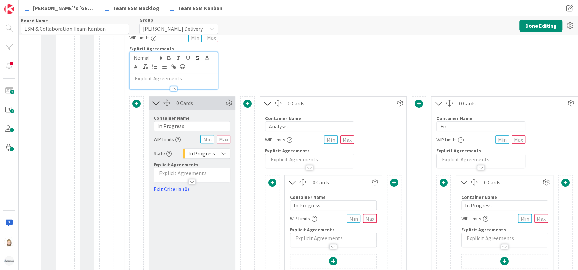
click at [173, 88] on div at bounding box center [173, 88] width 7 height 5
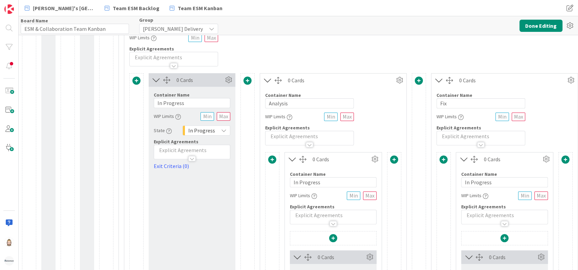
click at [248, 80] on span at bounding box center [247, 80] width 8 height 8
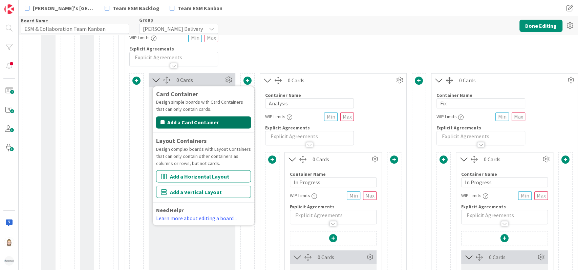
click at [227, 118] on button "Add a Card Container" at bounding box center [203, 122] width 95 height 12
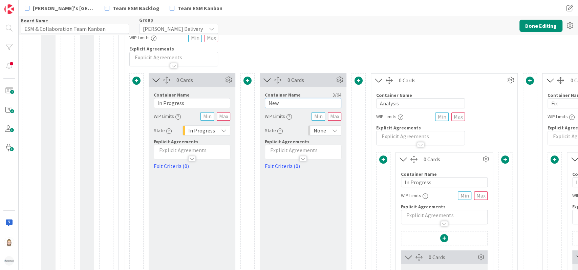
click at [292, 102] on input "New" at bounding box center [303, 103] width 76 height 10
type input "Validate"
click at [508, 80] on icon at bounding box center [510, 80] width 10 height 10
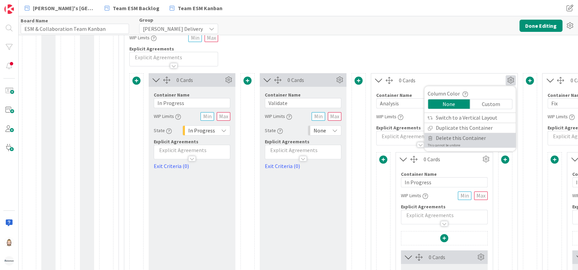
click at [471, 134] on span "Delete this Container" at bounding box center [460, 138] width 50 height 10
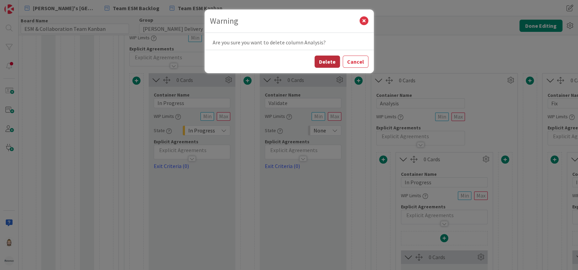
click at [329, 62] on button "Delete" at bounding box center [326, 61] width 25 height 12
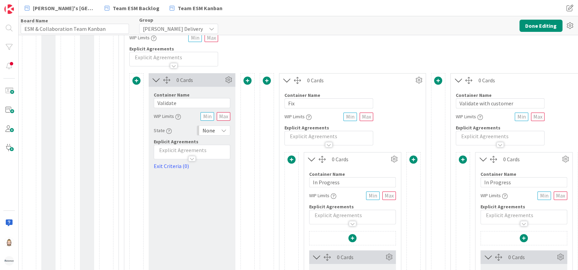
scroll to position [135, 0]
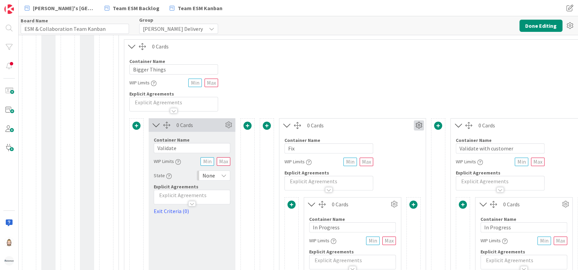
click at [419, 125] on icon at bounding box center [418, 125] width 10 height 10
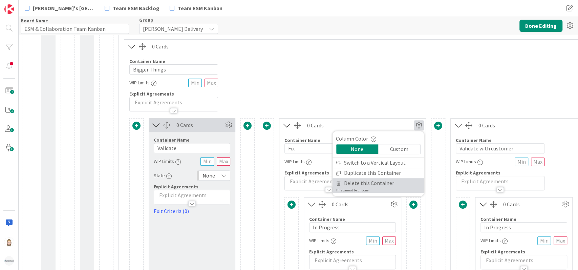
click at [382, 178] on span "Delete this Container" at bounding box center [369, 183] width 50 height 10
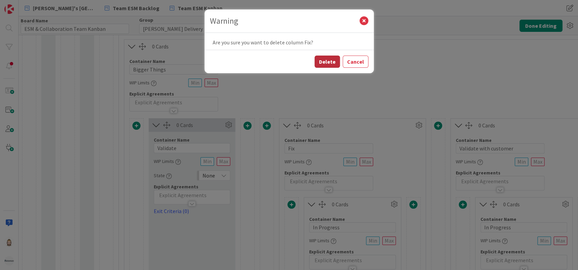
click at [326, 61] on button "Delete" at bounding box center [326, 61] width 25 height 12
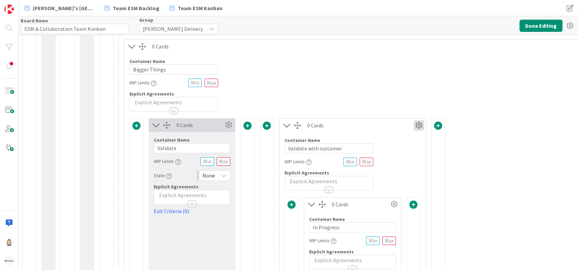
click at [419, 123] on icon at bounding box center [418, 125] width 10 height 10
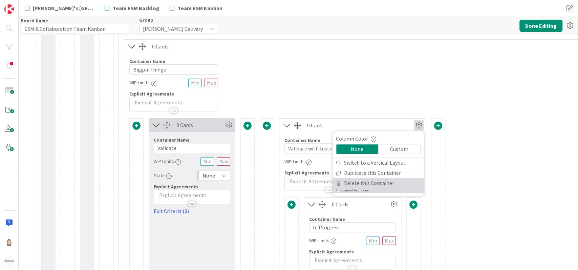
click at [377, 182] on span "Delete this Container" at bounding box center [369, 183] width 50 height 10
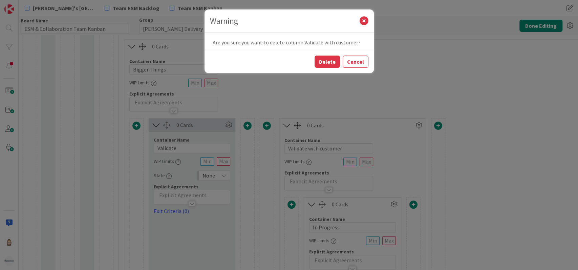
click at [328, 59] on button "Delete" at bounding box center [326, 61] width 25 height 12
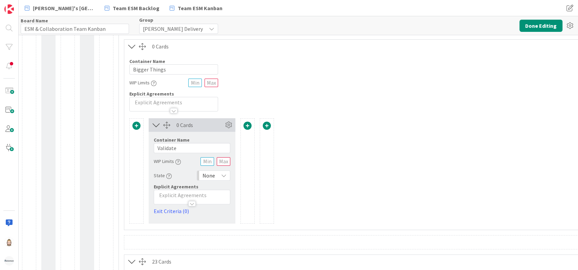
click at [138, 124] on span at bounding box center [136, 125] width 8 height 8
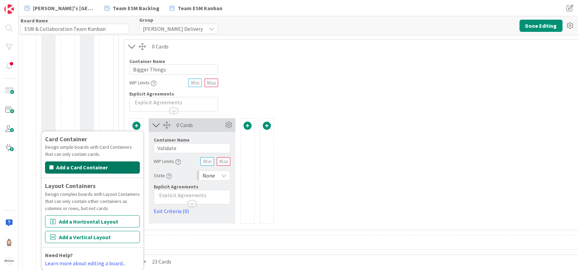
click at [121, 161] on button "Add a Card Container" at bounding box center [92, 167] width 95 height 12
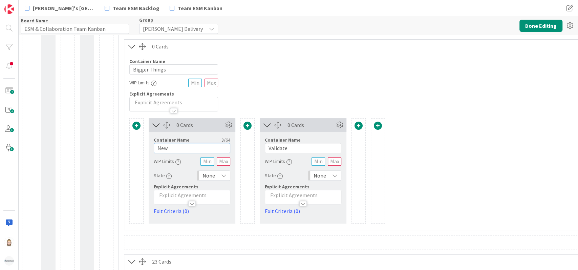
click at [205, 147] on input "New" at bounding box center [192, 148] width 76 height 10
type input "In Progress"
click at [212, 177] on span "None" at bounding box center [208, 175] width 13 height 9
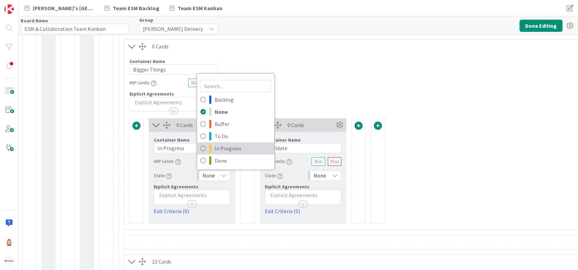
click at [225, 148] on span "In Progress" at bounding box center [243, 148] width 56 height 10
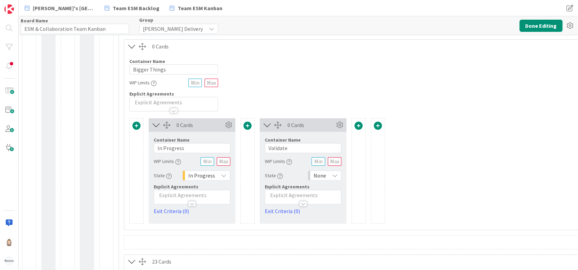
click at [327, 175] on div "None" at bounding box center [324, 175] width 33 height 10
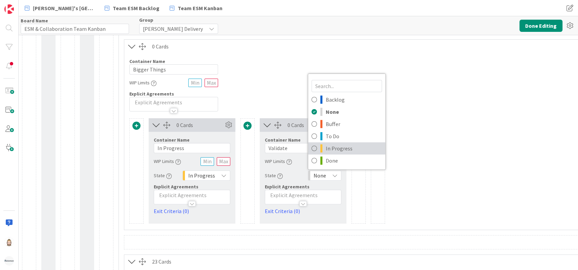
click at [342, 149] on span "In Progress" at bounding box center [353, 148] width 56 height 10
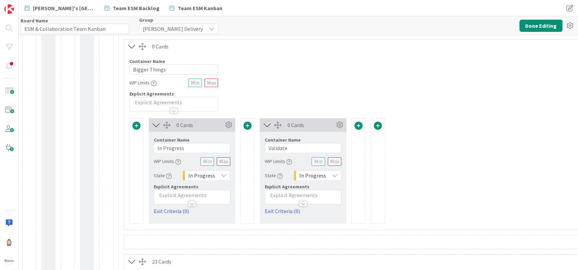
click at [359, 127] on span at bounding box center [358, 125] width 8 height 8
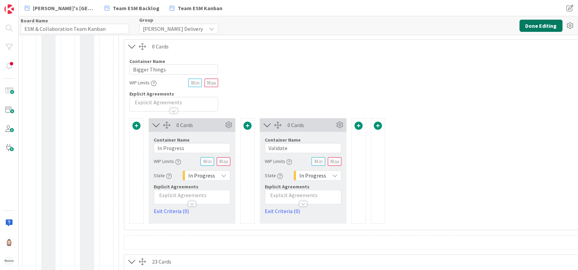
click at [530, 26] on button "Done Editing" at bounding box center [540, 26] width 43 height 12
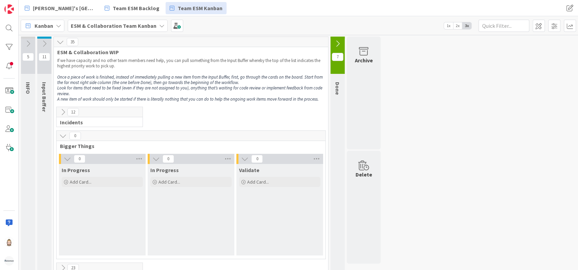
click at [45, 44] on icon at bounding box center [44, 43] width 7 height 7
